Goal: Register for event/course: Sign up to attend an event or enroll in a course

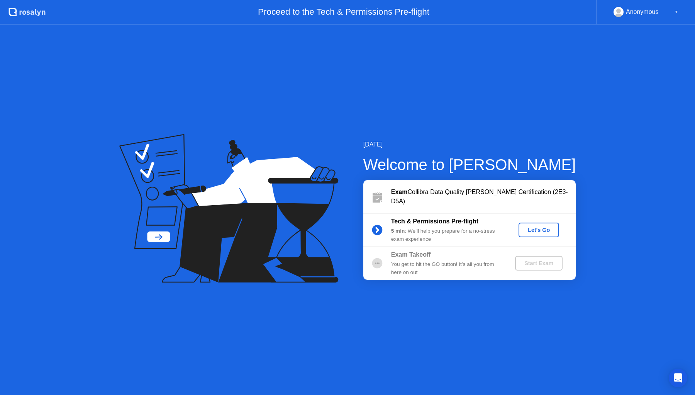
click at [539, 230] on div "Let's Go" at bounding box center [539, 230] width 34 height 6
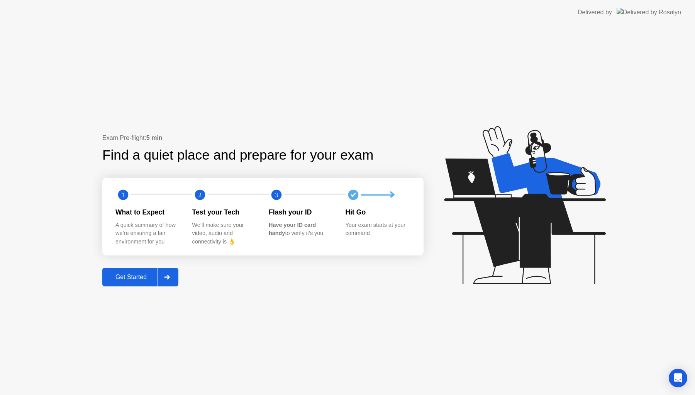
click at [140, 270] on button "Get Started" at bounding box center [140, 277] width 76 height 19
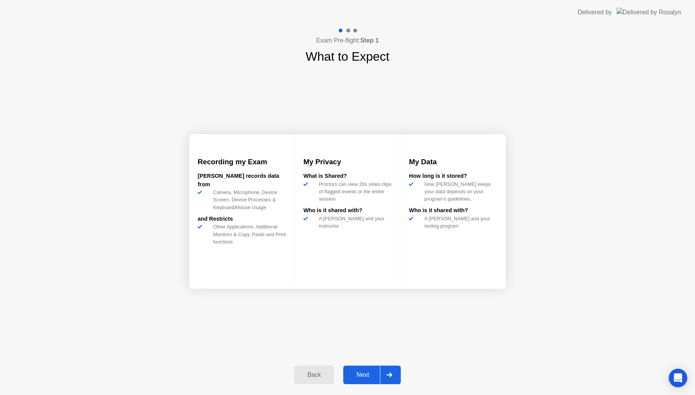
click at [363, 373] on div "Next" at bounding box center [363, 374] width 34 height 7
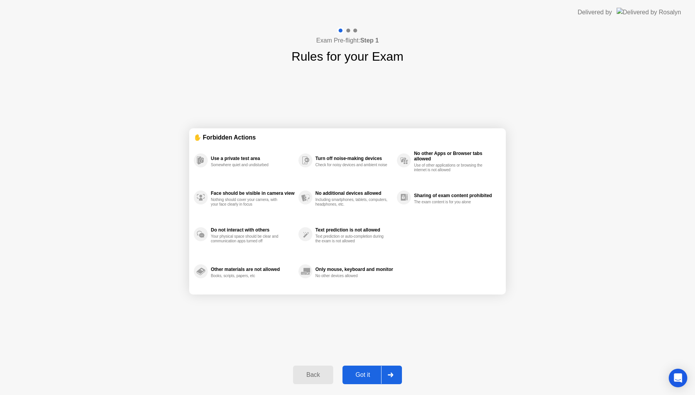
click at [315, 373] on div "Back" at bounding box center [313, 374] width 35 height 7
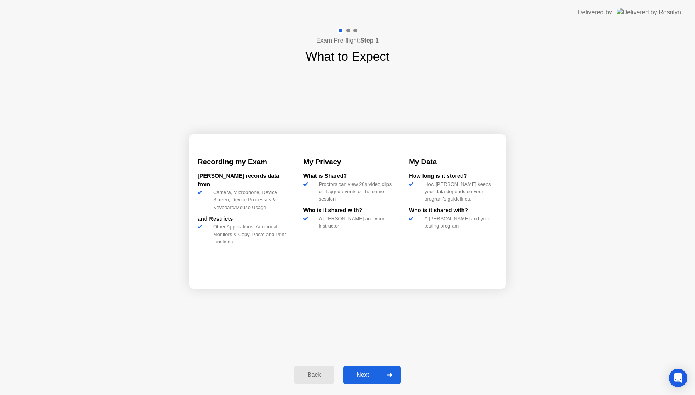
click at [370, 374] on div "Next" at bounding box center [363, 374] width 34 height 7
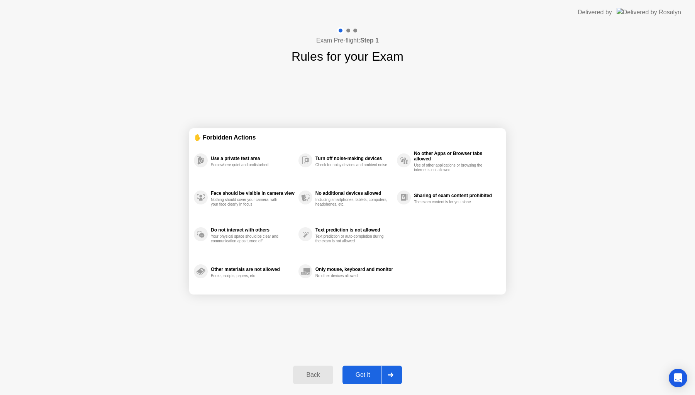
click at [365, 375] on div "Got it" at bounding box center [363, 374] width 36 height 7
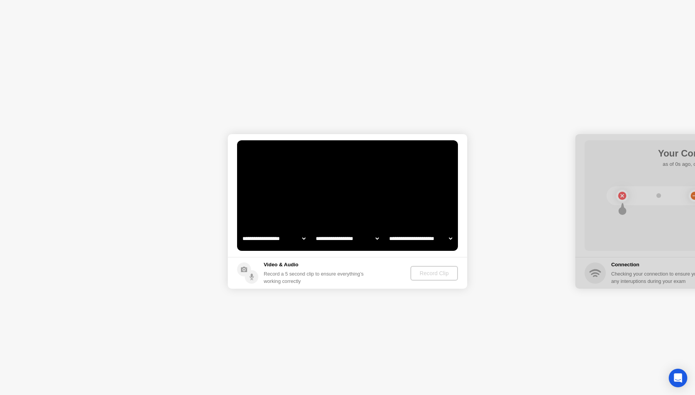
select select "**********"
select select "*******"
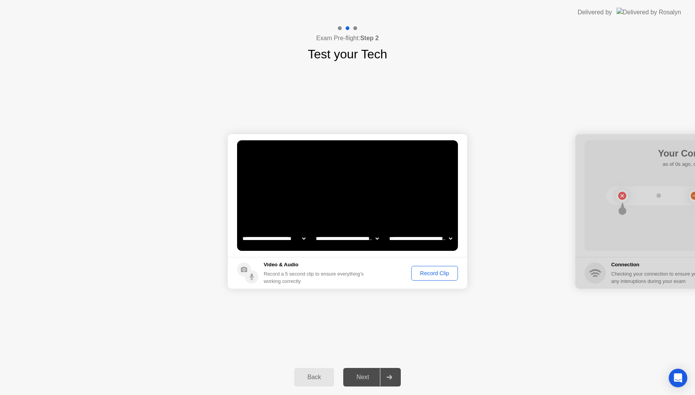
click at [300, 239] on select "**********" at bounding box center [274, 238] width 66 height 15
select select "**********"
click at [369, 239] on select "**********" at bounding box center [347, 238] width 66 height 15
click at [435, 240] on select "**********" at bounding box center [421, 238] width 66 height 15
click at [440, 272] on div "Record Clip" at bounding box center [434, 273] width 41 height 6
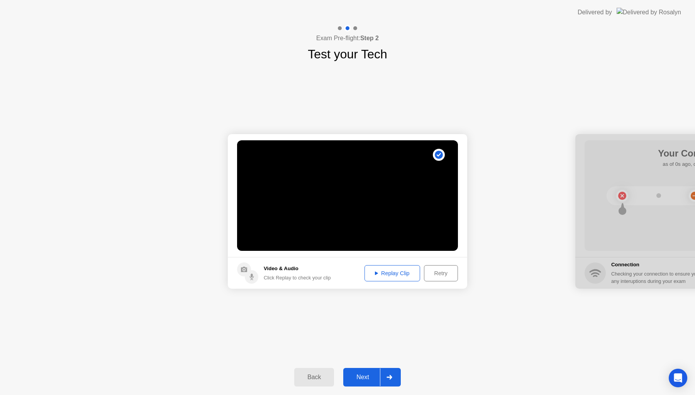
click at [398, 272] on div "Replay Clip" at bounding box center [392, 273] width 50 height 6
drag, startPoint x: 383, startPoint y: 272, endPoint x: 442, endPoint y: 261, distance: 60.2
click at [442, 261] on footer "Video & Audio Click Replay to check your clip Replay Clip Retry" at bounding box center [348, 273] width 240 height 32
click at [374, 374] on div "Next" at bounding box center [363, 377] width 34 height 7
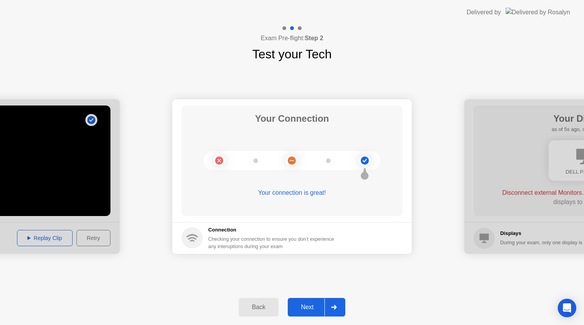
click at [297, 306] on div "Next" at bounding box center [307, 307] width 34 height 7
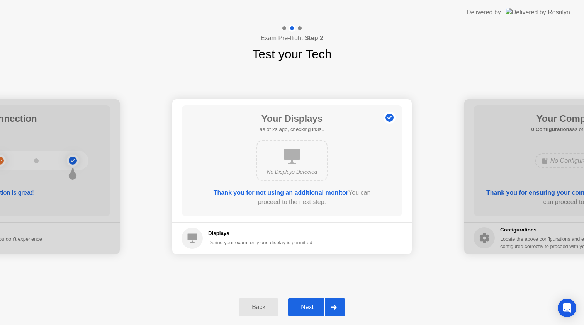
click at [307, 306] on div "Next" at bounding box center [307, 307] width 34 height 7
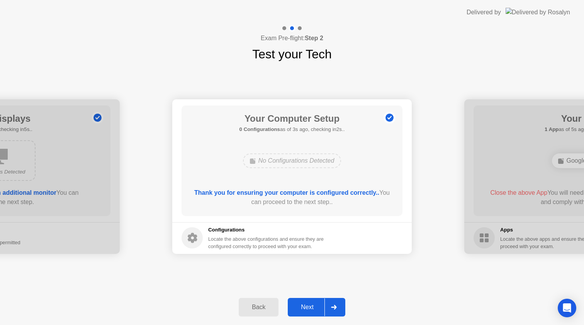
click at [307, 306] on div "Next" at bounding box center [307, 307] width 34 height 7
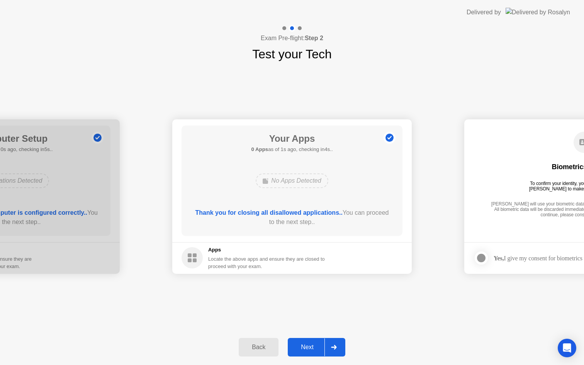
click at [306, 348] on div "Next" at bounding box center [307, 347] width 34 height 7
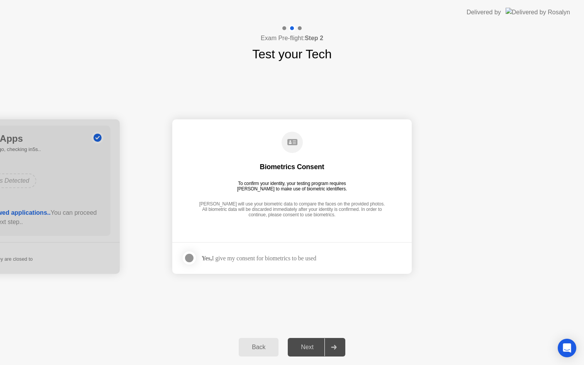
click at [175, 256] on footer "Yes, I give my consent for biometrics to be used" at bounding box center [292, 258] width 240 height 32
click at [192, 260] on div at bounding box center [189, 257] width 9 height 9
click at [308, 346] on div "Next" at bounding box center [307, 347] width 34 height 7
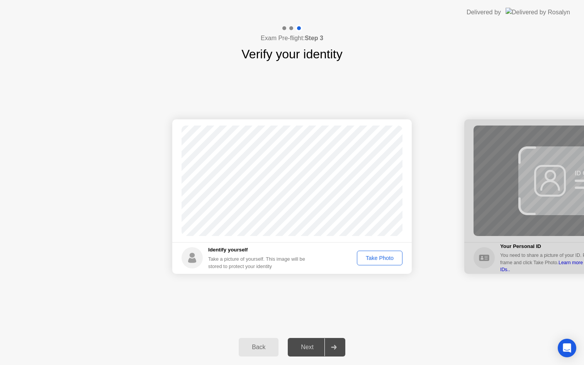
click at [379, 255] on div "Take Photo" at bounding box center [380, 258] width 40 height 6
click at [379, 260] on div "Retake" at bounding box center [385, 258] width 30 height 6
click at [379, 260] on div "Take Photo" at bounding box center [380, 258] width 40 height 6
click at [311, 348] on div "Next" at bounding box center [307, 347] width 34 height 7
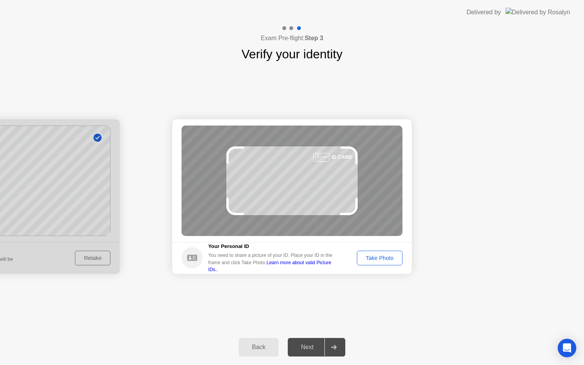
click at [381, 261] on div "Take Photo" at bounding box center [380, 258] width 40 height 6
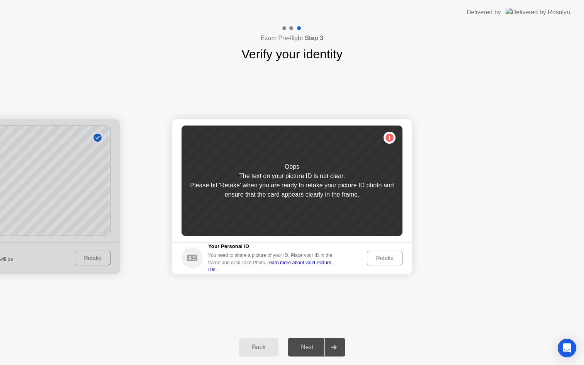
click at [381, 261] on div "Retake" at bounding box center [385, 258] width 30 height 6
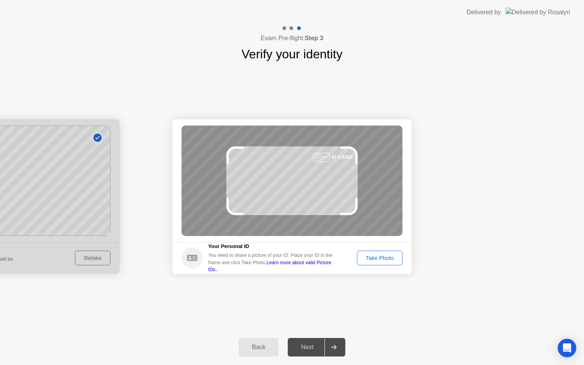
click at [381, 261] on div "Take Photo" at bounding box center [380, 258] width 40 height 6
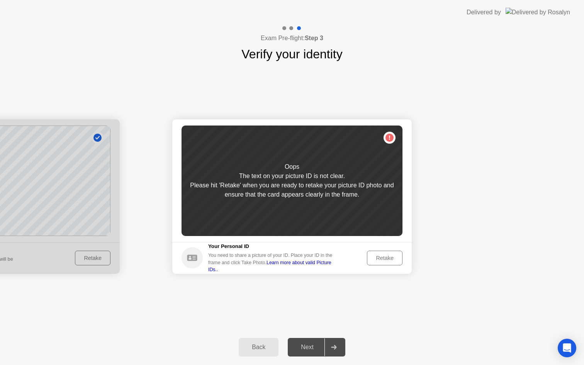
click at [381, 261] on div "Retake" at bounding box center [385, 258] width 30 height 6
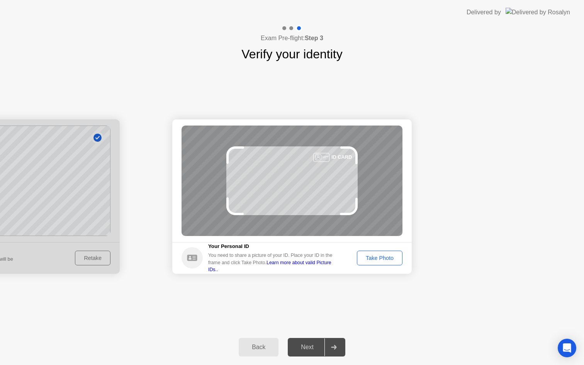
click at [381, 261] on div "Take Photo" at bounding box center [380, 258] width 40 height 6
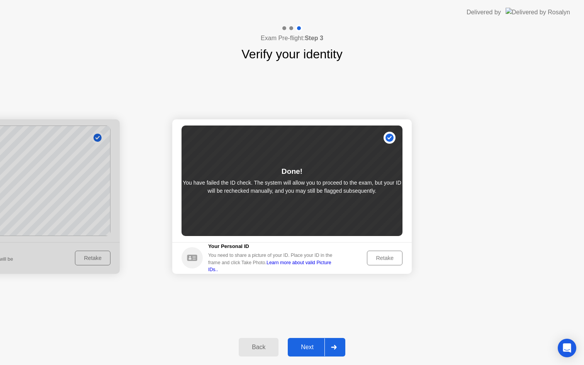
click at [302, 346] on div "Next" at bounding box center [307, 347] width 34 height 7
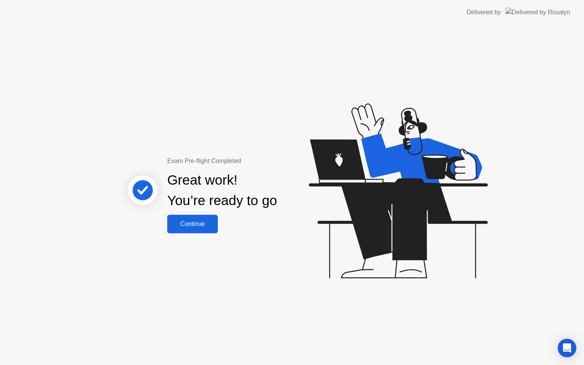
click at [179, 221] on div "Continue" at bounding box center [193, 224] width 46 height 7
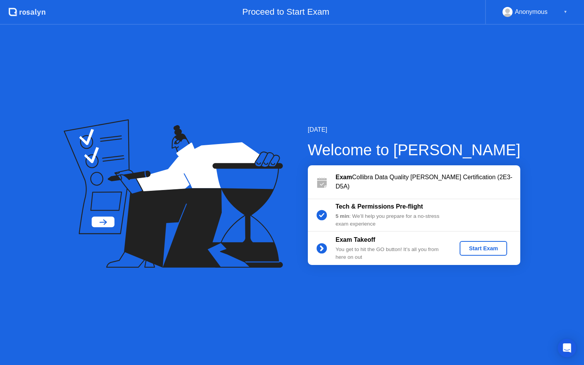
click at [479, 250] on div "Start Exam" at bounding box center [483, 248] width 41 height 6
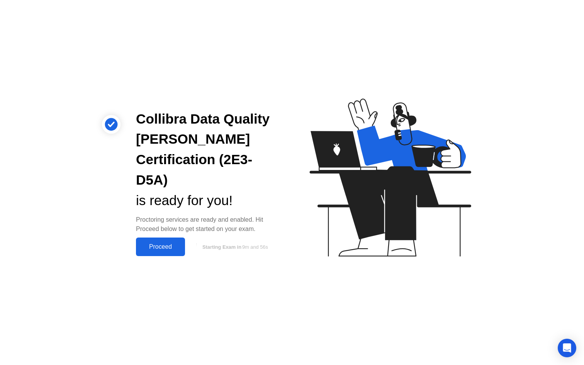
click at [167, 243] on div "Proceed" at bounding box center [160, 246] width 44 height 7
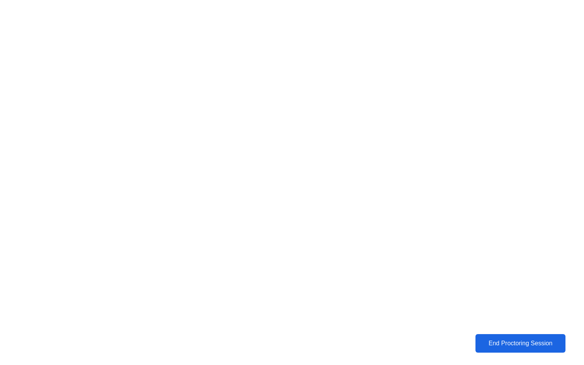
click at [502, 347] on div "End Proctoring Session" at bounding box center [521, 343] width 86 height 7
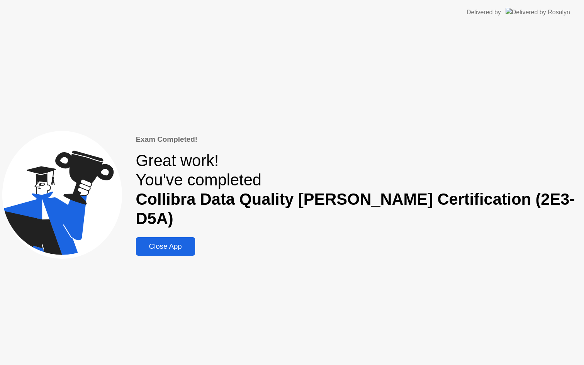
click at [193, 242] on div "Close App" at bounding box center [165, 246] width 54 height 8
